Goal: Information Seeking & Learning: Learn about a topic

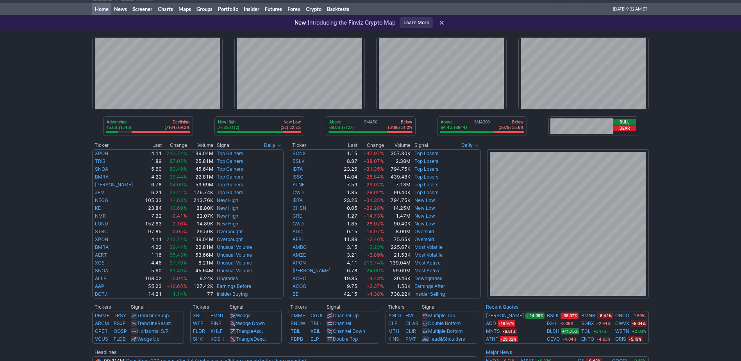
scroll to position [39, 0]
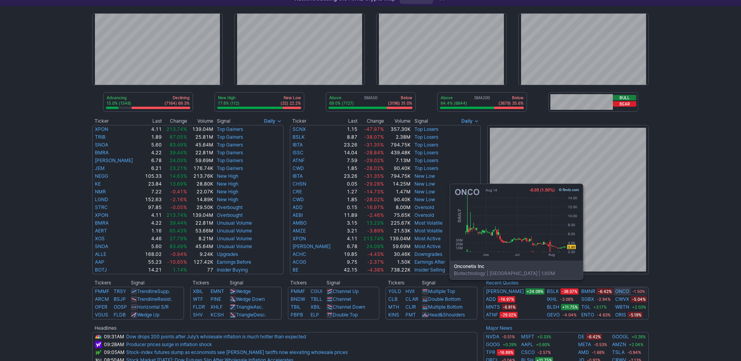
click at [617, 291] on link "ONCO" at bounding box center [622, 291] width 14 height 8
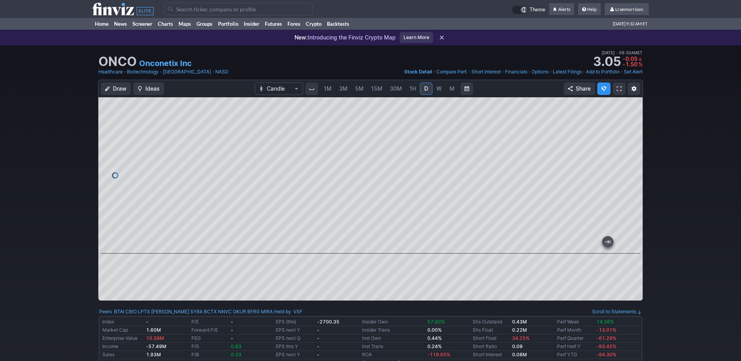
click at [348, 253] on div at bounding box center [370, 198] width 544 height 203
click at [327, 89] on span "1M" at bounding box center [328, 88] width 8 height 7
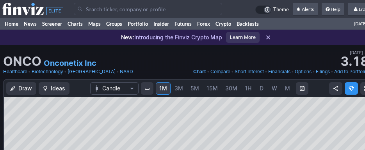
drag, startPoint x: 257, startPoint y: 95, endPoint x: 257, endPoint y: 84, distance: 11.3
click at [257, 84] on div "1M 3M 5M 15M 30M 1H D W M" at bounding box center [224, 89] width 139 height 14
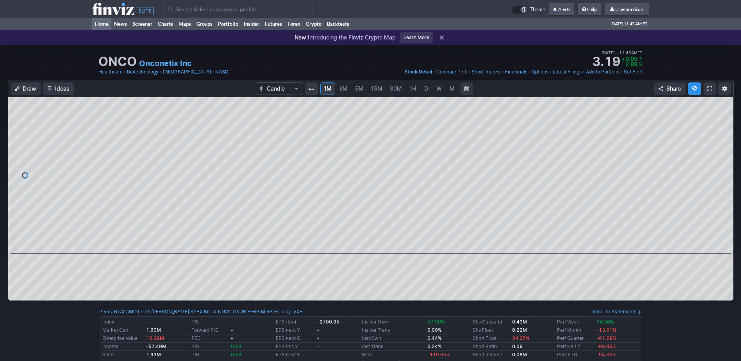
click at [99, 25] on link "Home" at bounding box center [101, 24] width 19 height 12
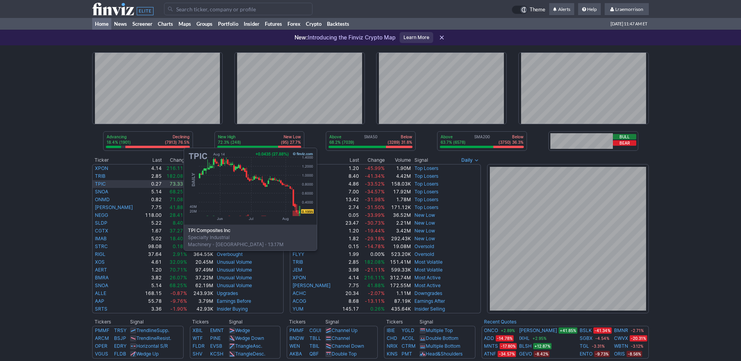
click at [105, 185] on link "TPIC" at bounding box center [100, 184] width 11 height 6
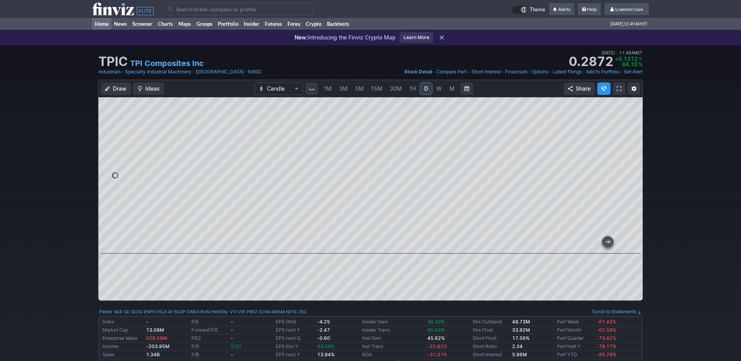
click at [107, 22] on link "Home" at bounding box center [101, 24] width 19 height 12
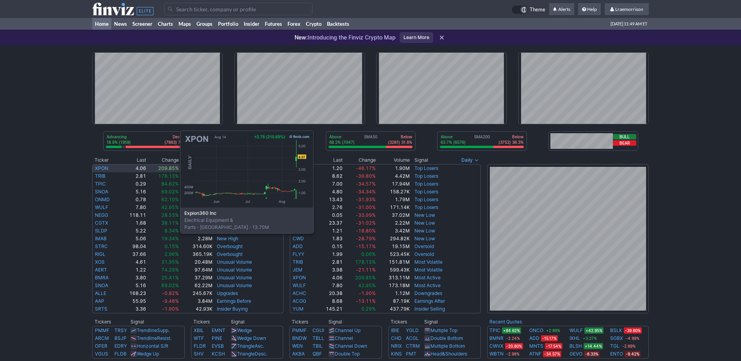
click at [102, 168] on link "XPON" at bounding box center [101, 168] width 13 height 6
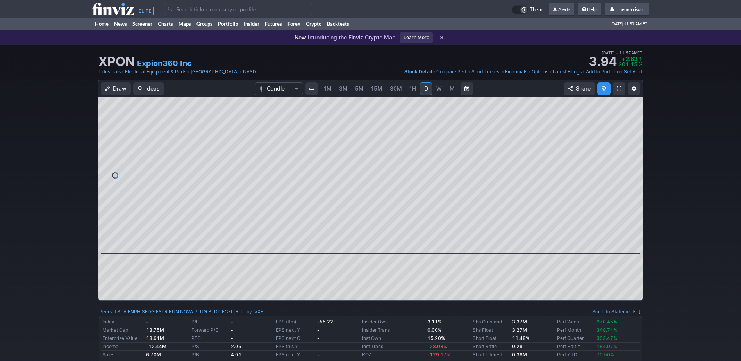
click at [329, 88] on span "1M" at bounding box center [328, 88] width 8 height 7
